Goal: Transaction & Acquisition: Purchase product/service

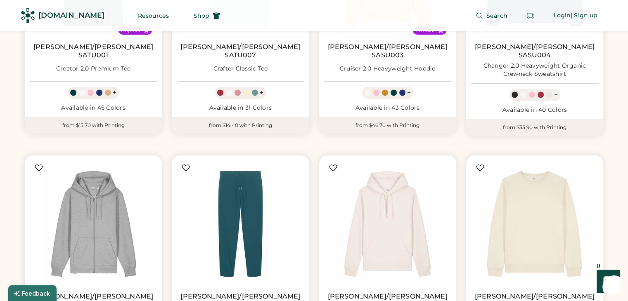
scroll to position [701, 0]
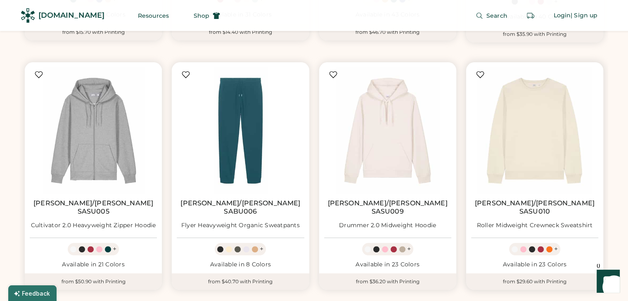
click at [542, 199] on link "Stanley/Stella SASU010" at bounding box center [534, 207] width 127 height 17
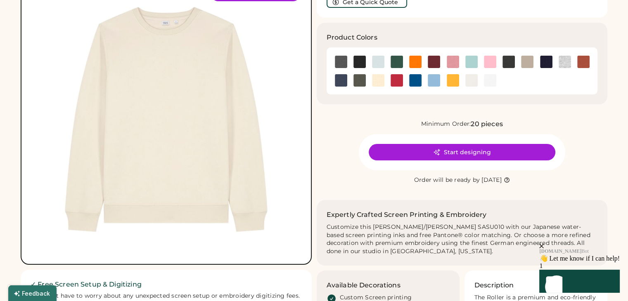
scroll to position [83, 0]
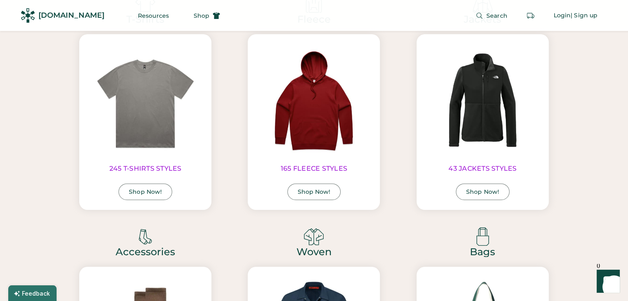
scroll to position [3506, 0]
